Goal: Task Accomplishment & Management: Manage account settings

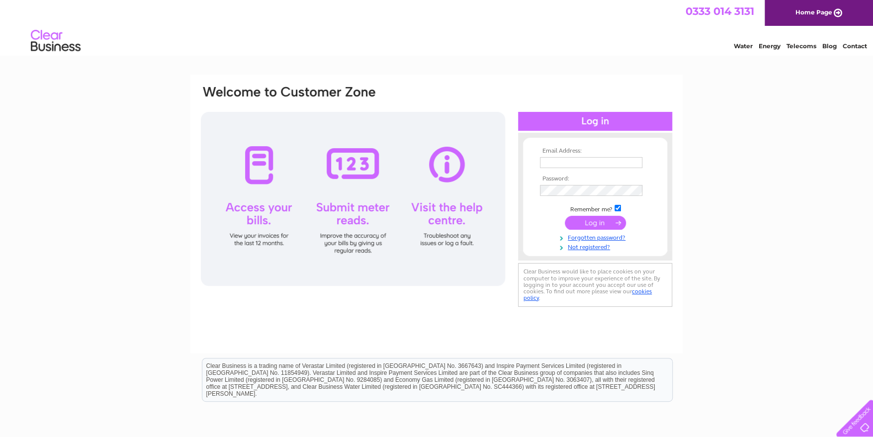
type input "accounts@boothscotland.scot"
click at [580, 222] on input "submit" at bounding box center [594, 223] width 61 height 14
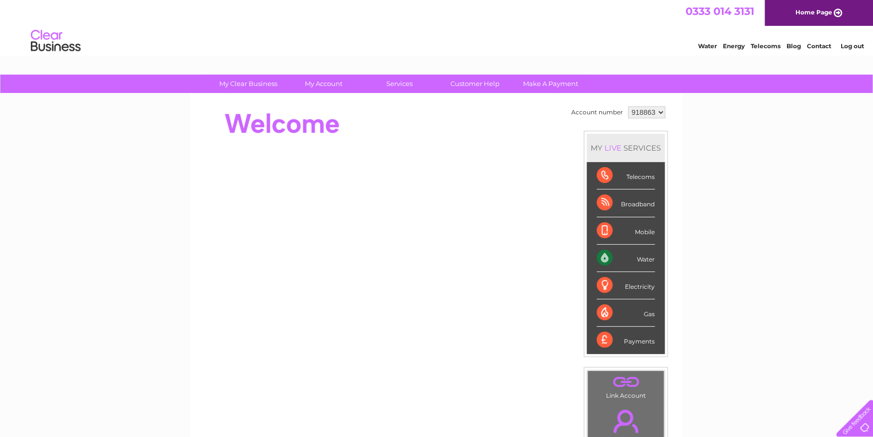
click at [605, 259] on div "Water" at bounding box center [625, 257] width 58 height 27
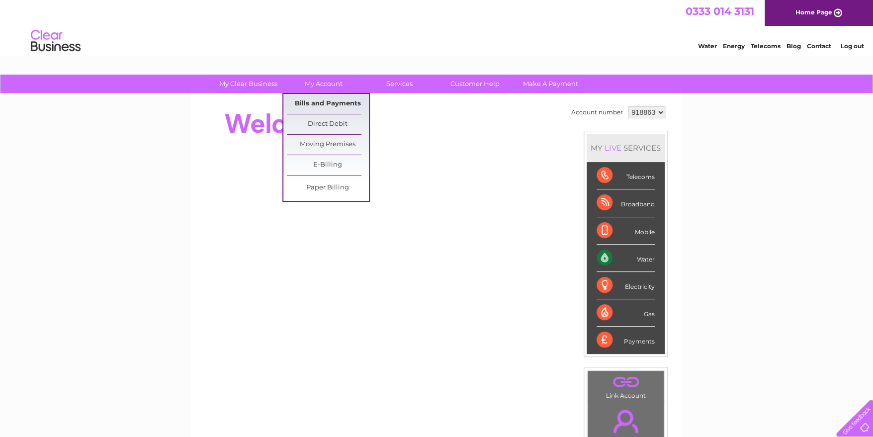
click at [323, 104] on link "Bills and Payments" at bounding box center [328, 104] width 82 height 20
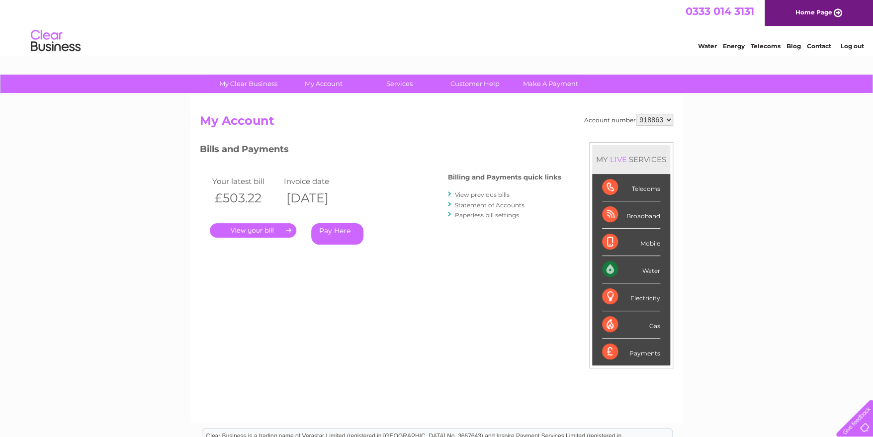
click at [266, 231] on link "." at bounding box center [253, 230] width 86 height 14
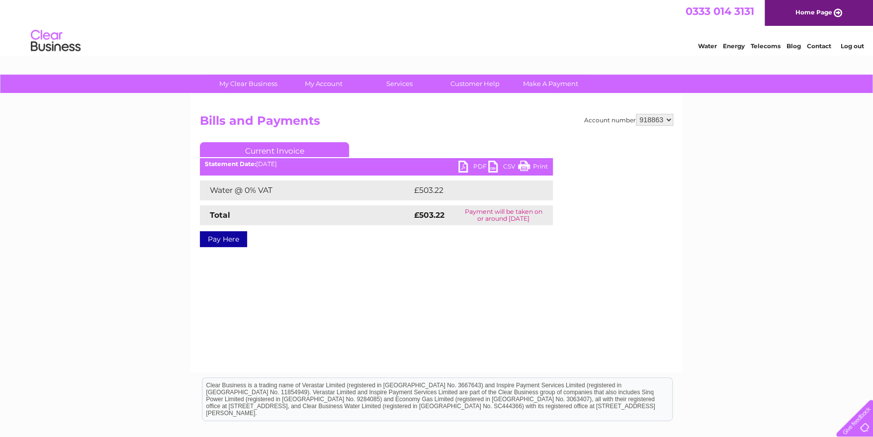
click at [474, 168] on link "PDF" at bounding box center [473, 167] width 30 height 14
